Goal: Navigation & Orientation: Find specific page/section

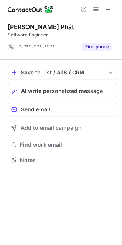
scroll to position [155, 122]
click at [111, 11] on span at bounding box center [108, 9] width 6 height 6
